Goal: Complete application form

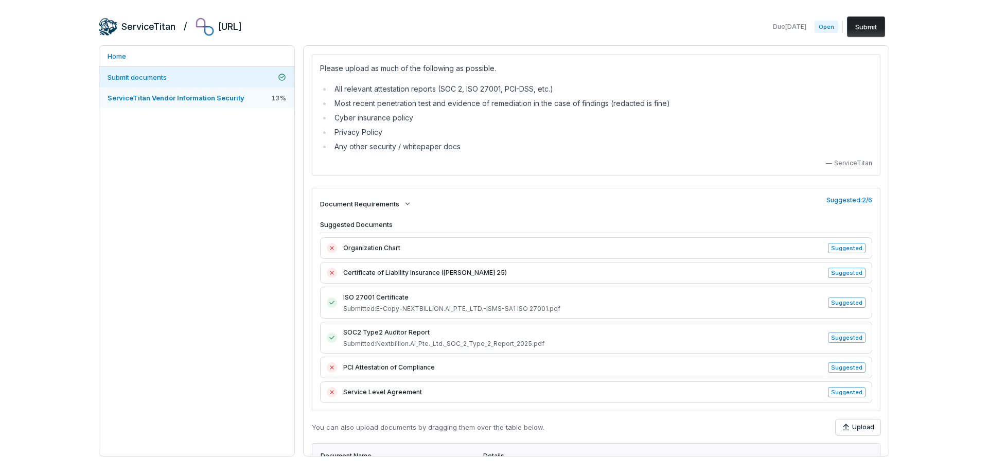
click at [156, 96] on span "ServiceTitan Vendor Information Security" at bounding box center [176, 98] width 137 height 8
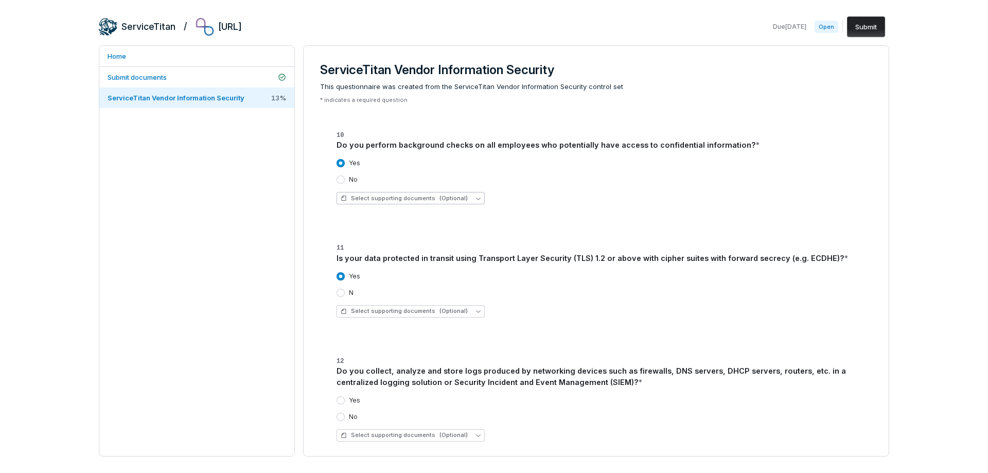
click at [355, 197] on span "Select supporting documents (Optional)" at bounding box center [404, 199] width 127 height 8
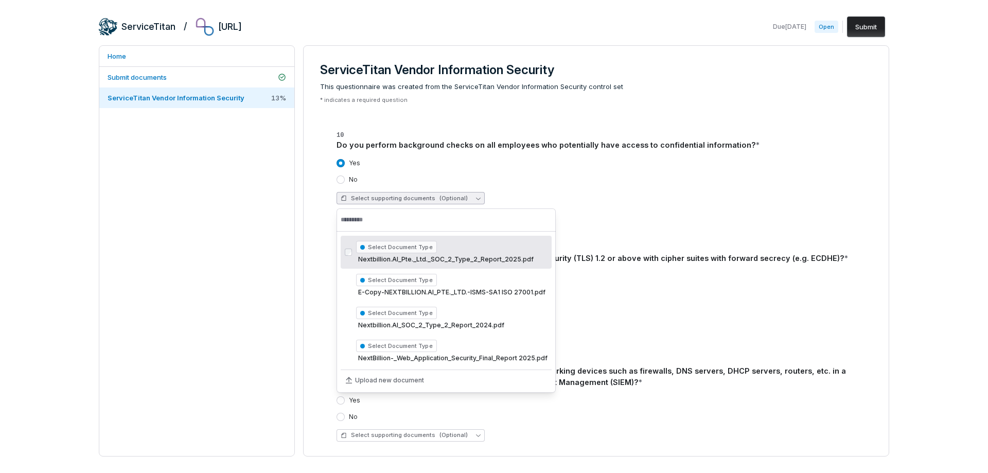
click at [142, 238] on div "Home Submit documents ServiceTitan Vendor Information Security 13 %" at bounding box center [197, 250] width 196 height 411
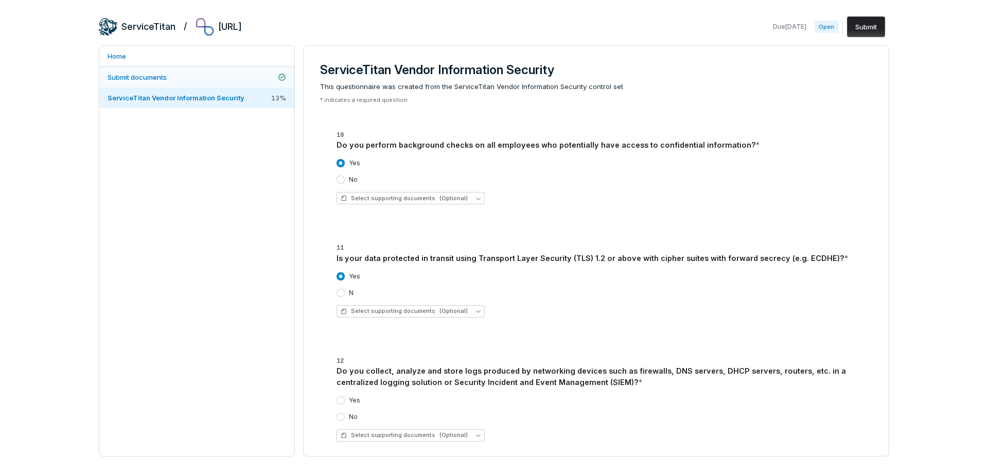
click at [153, 74] on span "Submit documents" at bounding box center [137, 77] width 59 height 8
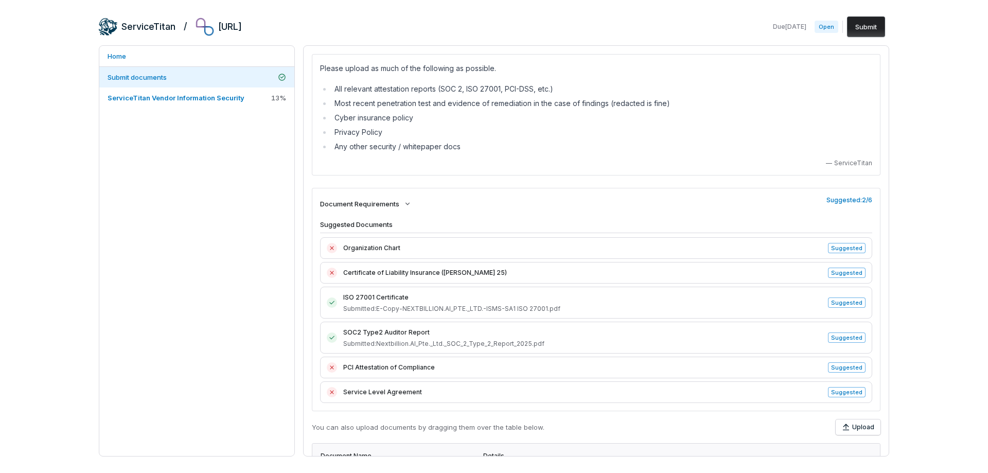
click at [380, 295] on span "ISO 27001 Certificate" at bounding box center [582, 297] width 479 height 10
click at [113, 57] on link "Home" at bounding box center [196, 56] width 195 height 21
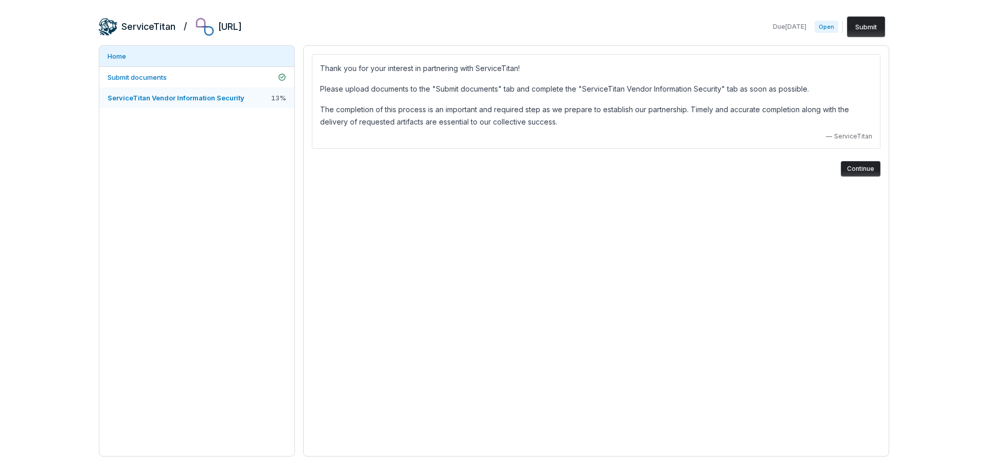
click at [138, 100] on span "ServiceTitan Vendor Information Security" at bounding box center [176, 98] width 137 height 8
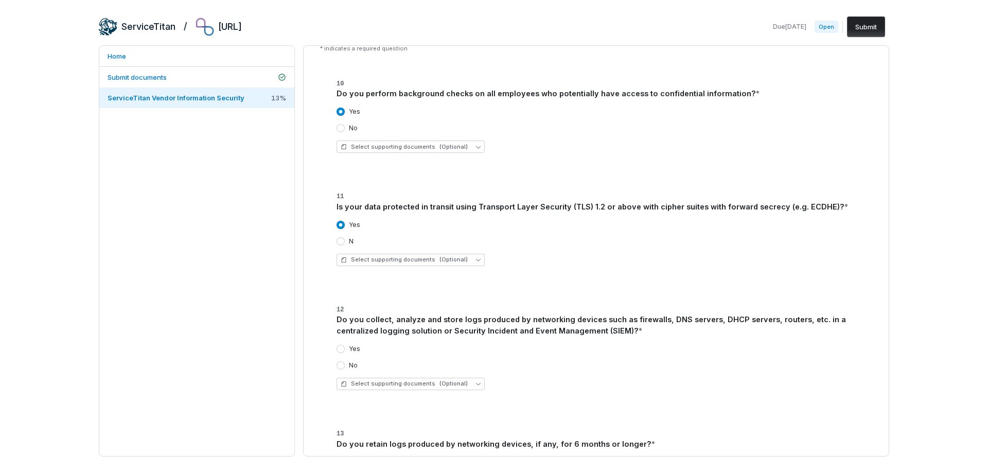
scroll to position [103, 0]
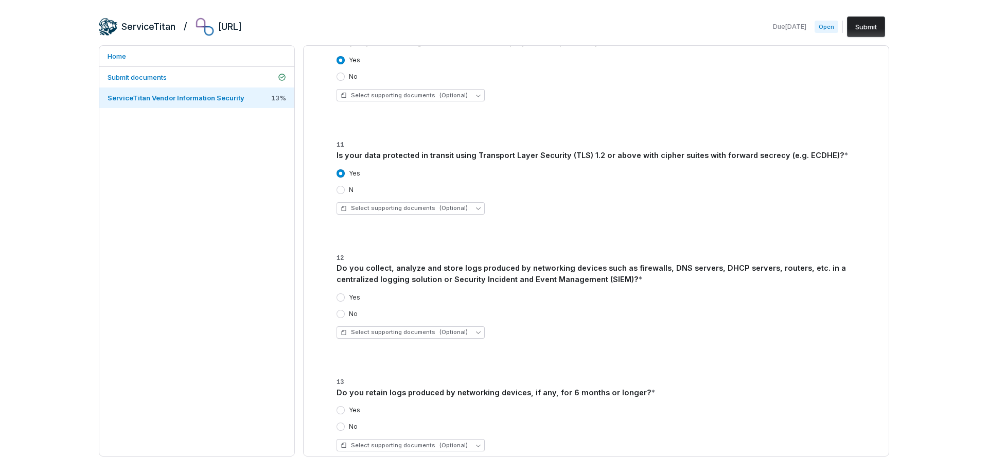
click at [354, 297] on label "Yes" at bounding box center [354, 297] width 11 height 8
click at [345, 297] on button "Yes" at bounding box center [341, 297] width 8 height 8
click at [384, 298] on div "Yes" at bounding box center [603, 297] width 532 height 8
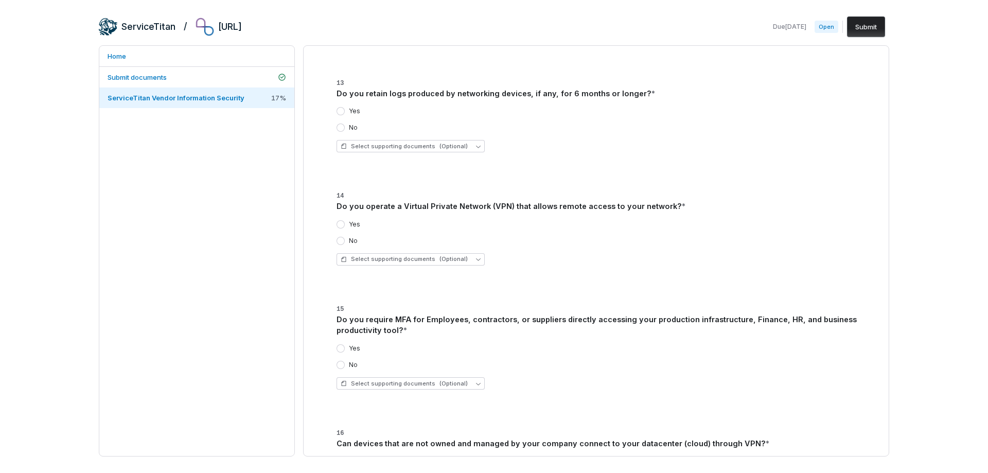
scroll to position [412, 0]
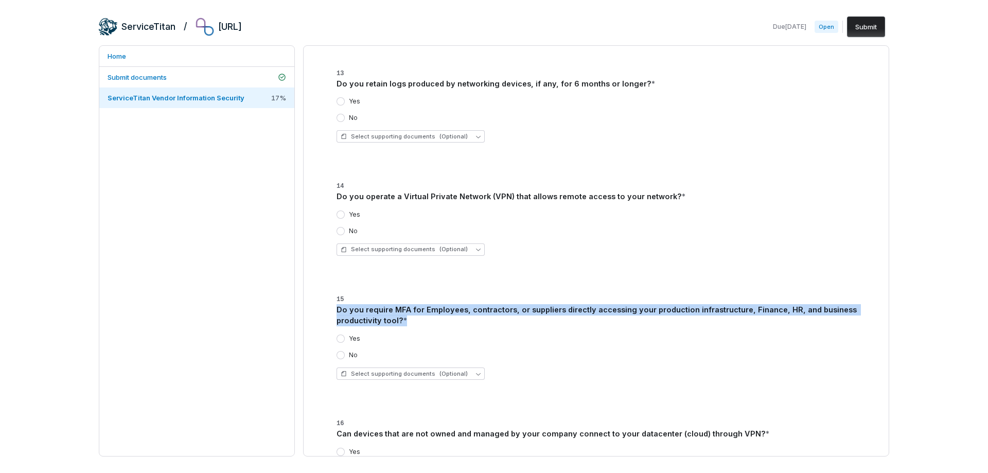
drag, startPoint x: 373, startPoint y: 314, endPoint x: 331, endPoint y: 310, distance: 41.9
click at [331, 310] on div "15 Do you require MFA for Employees, contractors, or suppliers directly accessi…" at bounding box center [596, 334] width 544 height 108
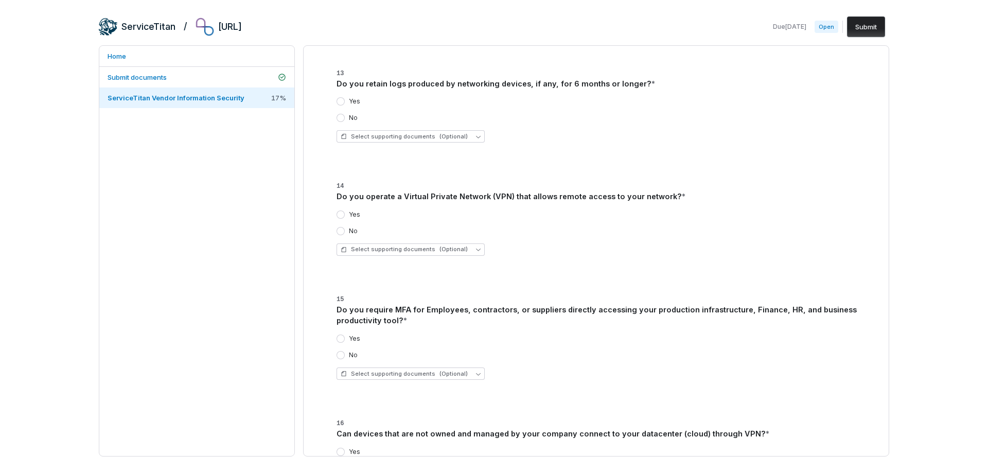
click at [593, 349] on div "Yes No" at bounding box center [603, 346] width 532 height 25
